Goal: Information Seeking & Learning: Understand process/instructions

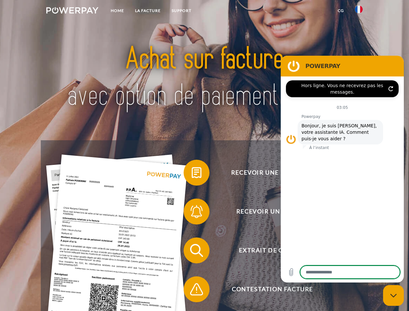
click at [72, 11] on img at bounding box center [72, 10] width 52 height 6
click at [359, 11] on img at bounding box center [359, 10] width 8 height 8
click at [341, 11] on link "CG" at bounding box center [341, 11] width 17 height 12
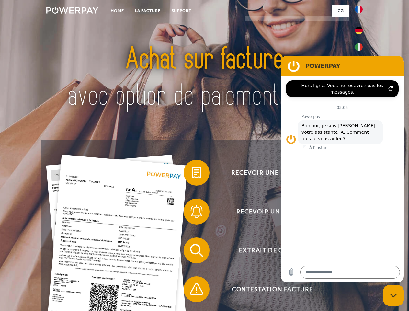
click at [192, 174] on span at bounding box center [187, 173] width 32 height 32
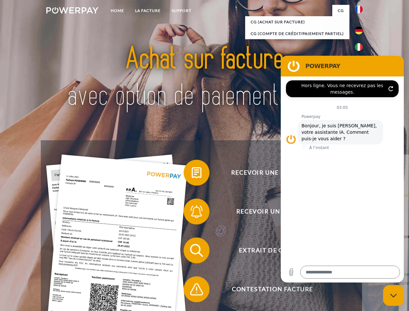
click at [362, 213] on link "retour" at bounding box center [402, 195] width 81 height 81
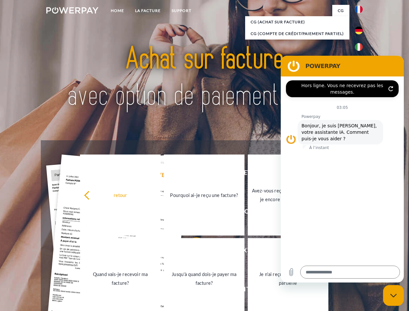
click at [161, 252] on link "Quand vais-je recevoir ma facture?" at bounding box center [120, 278] width 81 height 81
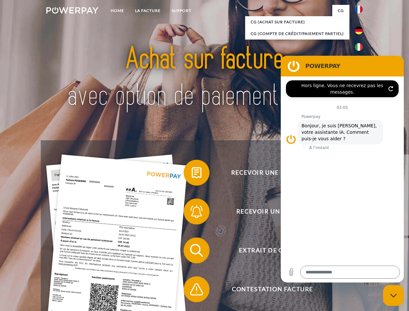
click at [192, 291] on span at bounding box center [187, 289] width 32 height 32
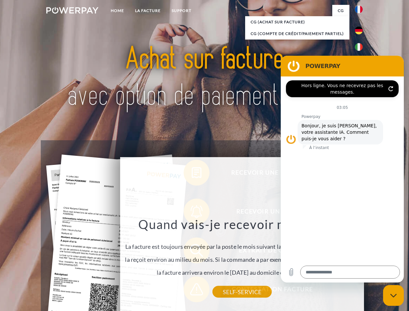
click at [394, 296] on icon "Fermer la fenêtre de messagerie" at bounding box center [394, 296] width 7 height 4
type textarea "*"
